Goal: Task Accomplishment & Management: Use online tool/utility

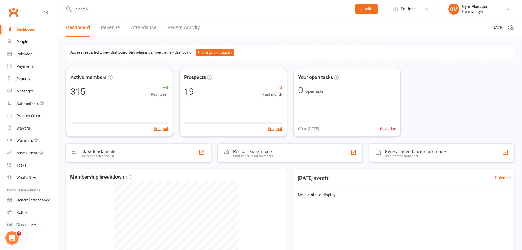
click at [84, 9] on input "text" at bounding box center [210, 9] width 276 height 8
drag, startPoint x: 26, startPoint y: 78, endPoint x: 38, endPoint y: 74, distance: 12.9
click at [26, 78] on div "Reports" at bounding box center [22, 78] width 13 height 4
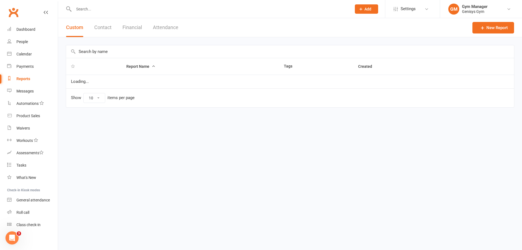
click at [130, 27] on button "Financial" at bounding box center [132, 27] width 19 height 19
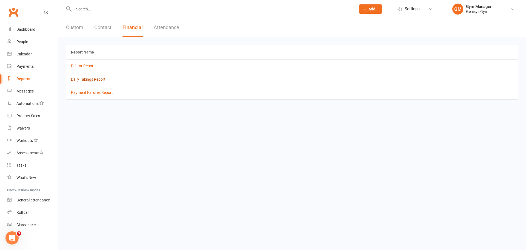
click at [87, 80] on link "Daily Takings Report" at bounding box center [88, 79] width 35 height 4
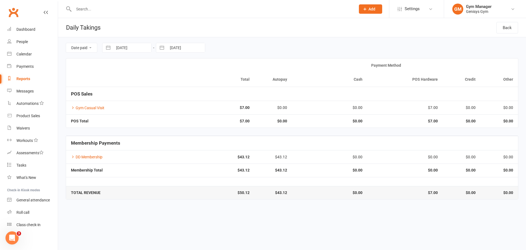
click at [109, 48] on button "button" at bounding box center [108, 47] width 10 height 9
select select "8"
select select "2025"
select select "9"
select select "2025"
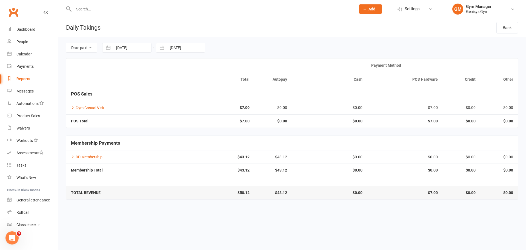
select select "10"
select select "2025"
click at [112, 69] on icon "Move backward to switch to the previous month." at bounding box center [113, 70] width 5 height 5
select select "7"
select select "2025"
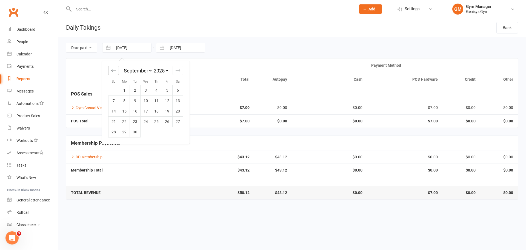
click at [116, 71] on icon "Move backward to switch to the previous month." at bounding box center [113, 70] width 5 height 5
select select "6"
select select "2025"
click at [136, 100] on td "5" at bounding box center [135, 100] width 11 height 10
type input "[DATE]"
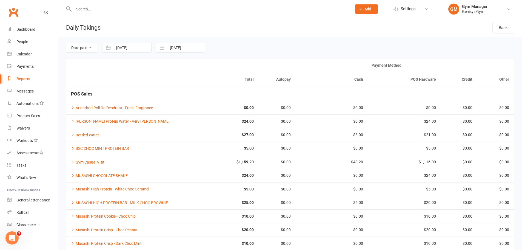
click at [163, 47] on button "button" at bounding box center [162, 47] width 10 height 9
select select "8"
select select "2025"
select select "9"
select select "2025"
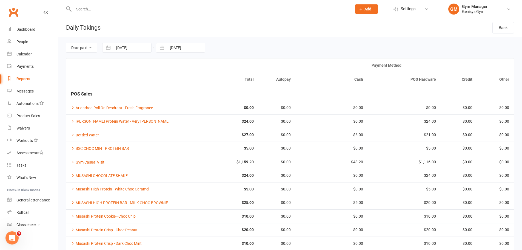
select select "10"
select select "2025"
click at [168, 71] on icon "Move backward to switch to the previous month." at bounding box center [167, 70] width 5 height 5
select select "7"
select select "2025"
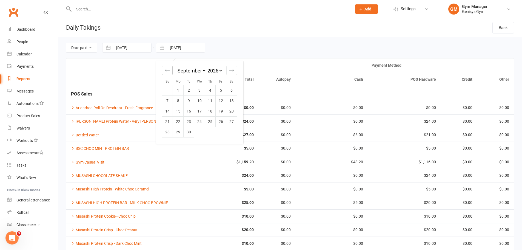
click at [168, 71] on icon "Move backward to switch to the previous month." at bounding box center [167, 70] width 5 height 5
select select "6"
select select "2025"
click at [193, 101] on td "5" at bounding box center [189, 100] width 11 height 10
type input "[DATE]"
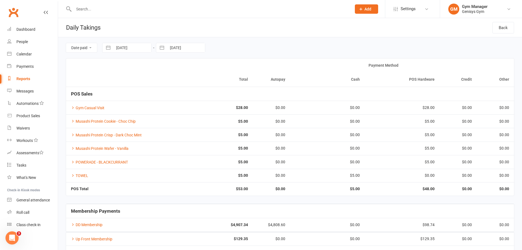
click at [111, 47] on button "button" at bounding box center [108, 47] width 10 height 9
select select "6"
select select "2025"
select select "7"
select select "2025"
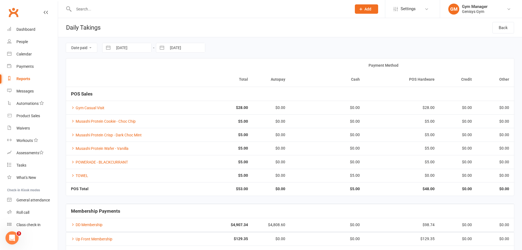
select select "8"
select select "2025"
click at [146, 99] on td "6" at bounding box center [146, 100] width 11 height 10
type input "[DATE]"
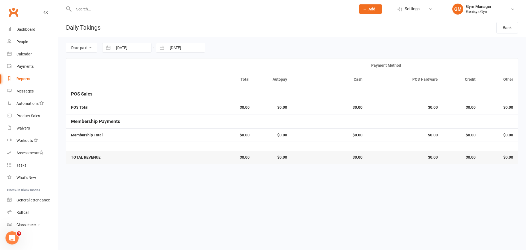
click at [162, 46] on button "button" at bounding box center [162, 47] width 10 height 9
select select "6"
select select "2025"
select select "7"
select select "2025"
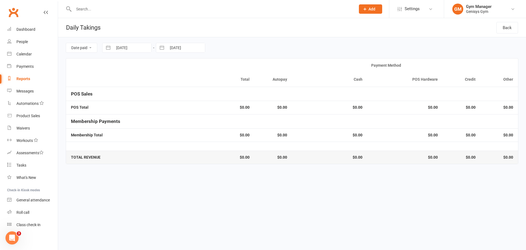
select select "8"
select select "2025"
click at [201, 100] on td "6" at bounding box center [199, 100] width 11 height 10
type input "[DATE]"
